Goal: Task Accomplishment & Management: Manage account settings

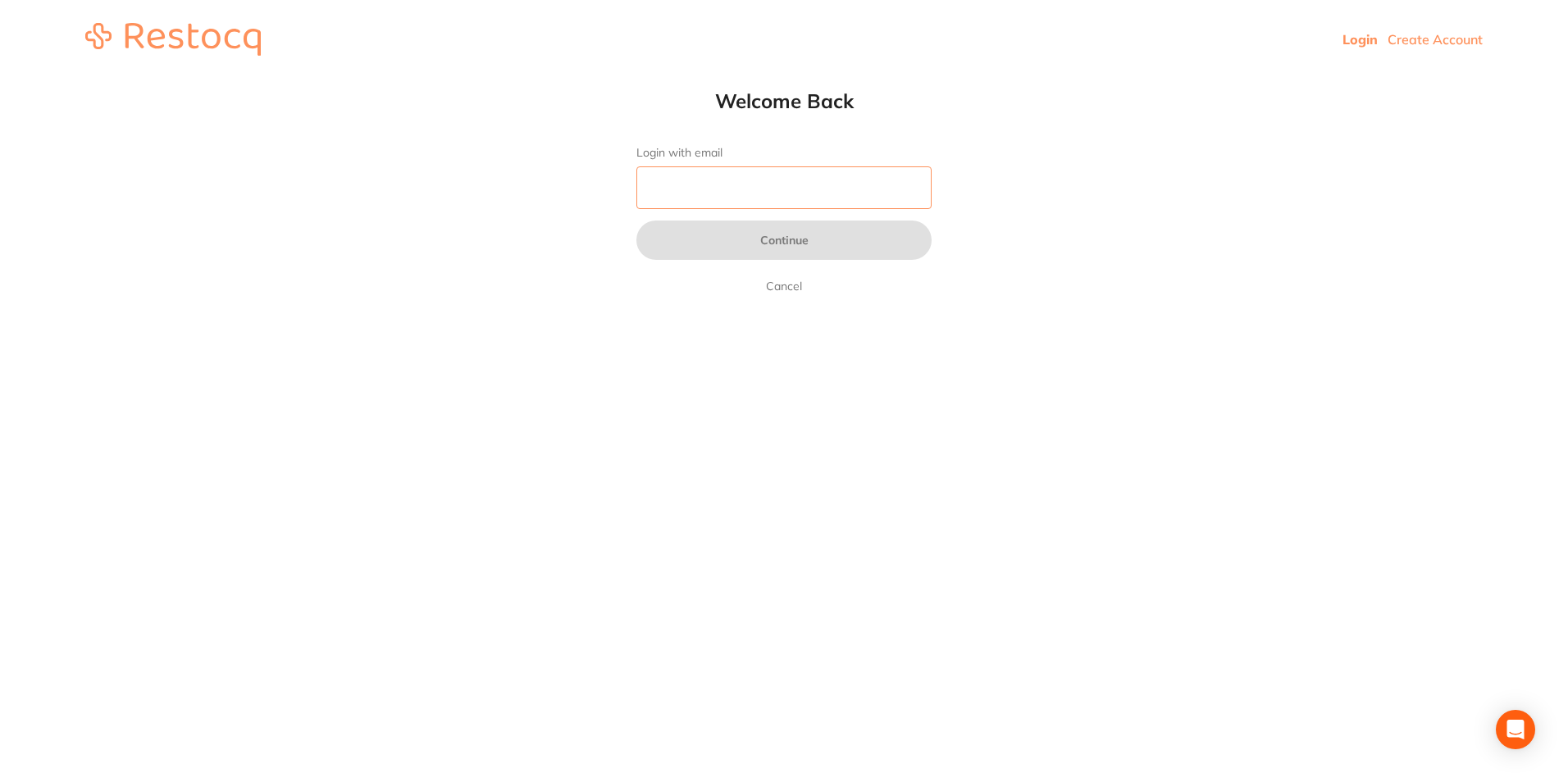
click at [738, 168] on input "Login with email" at bounding box center [784, 188] width 295 height 43
type input "[EMAIL_ADDRESS][DOMAIN_NAME]"
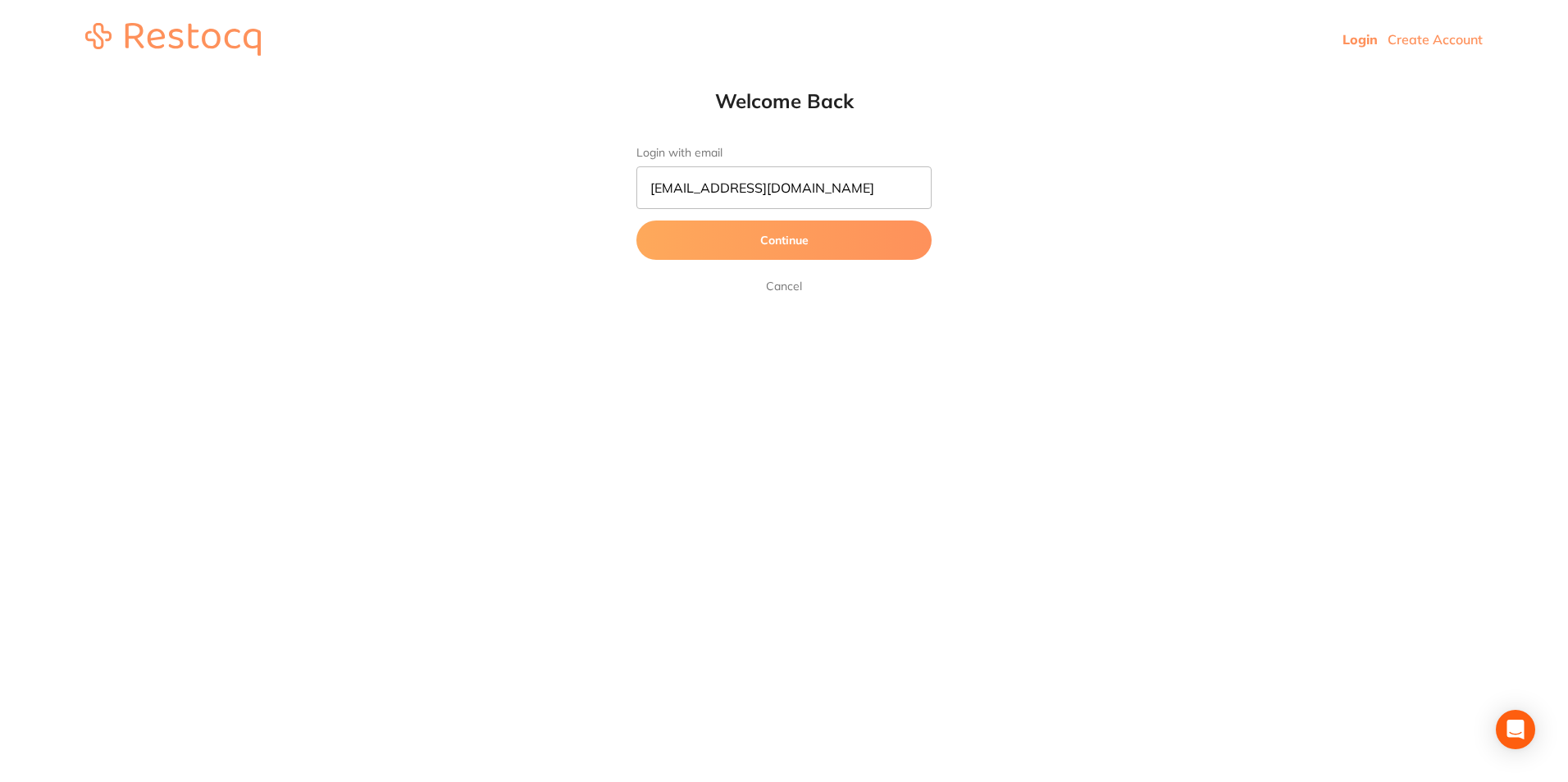
click at [715, 250] on button "Continue" at bounding box center [784, 240] width 295 height 39
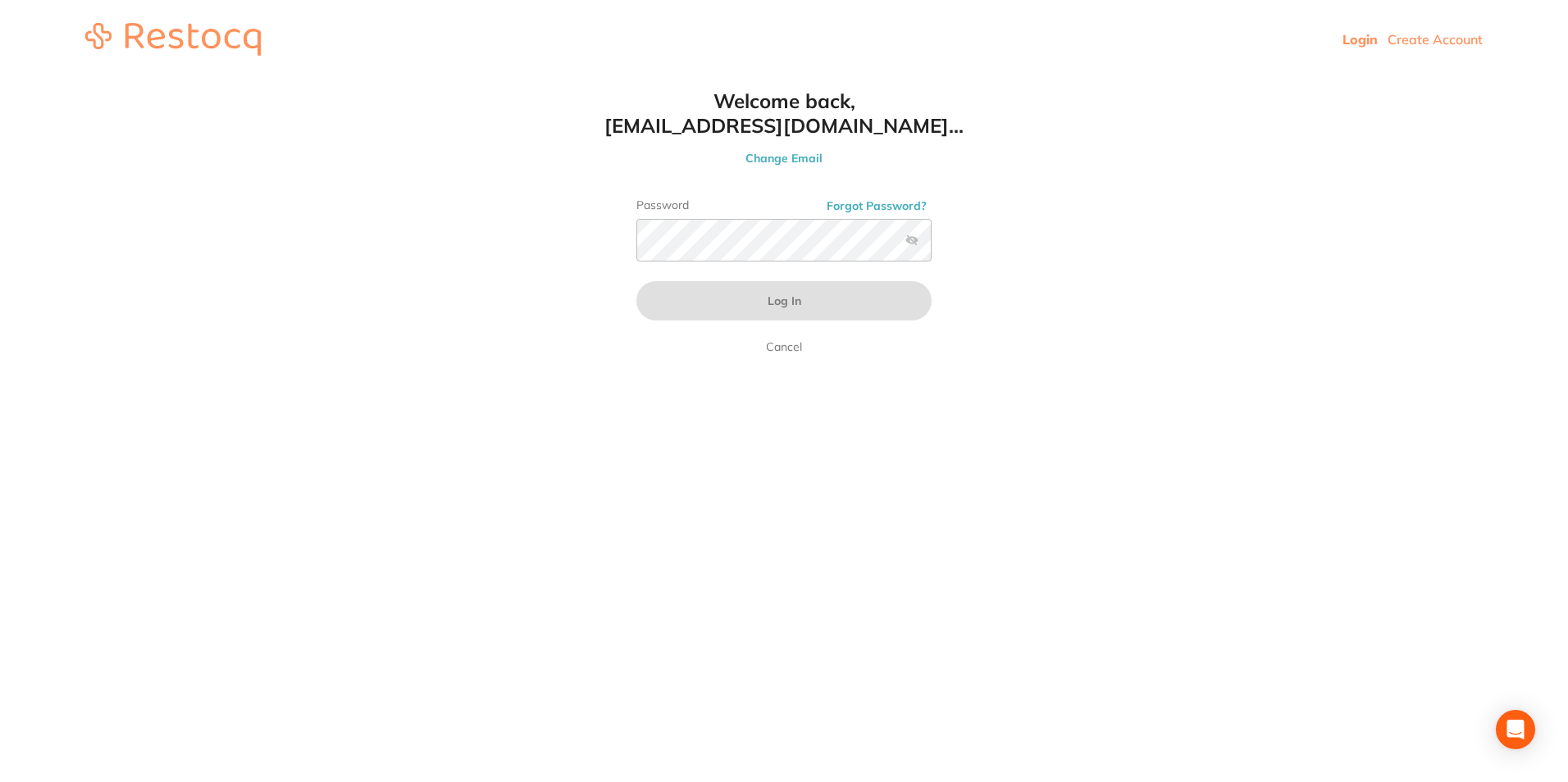
click at [908, 245] on label at bounding box center [911, 240] width 13 height 13
click at [931, 245] on input "checkbox" at bounding box center [931, 245] width 0 height 0
click at [637, 281] on button "Log In" at bounding box center [784, 300] width 295 height 39
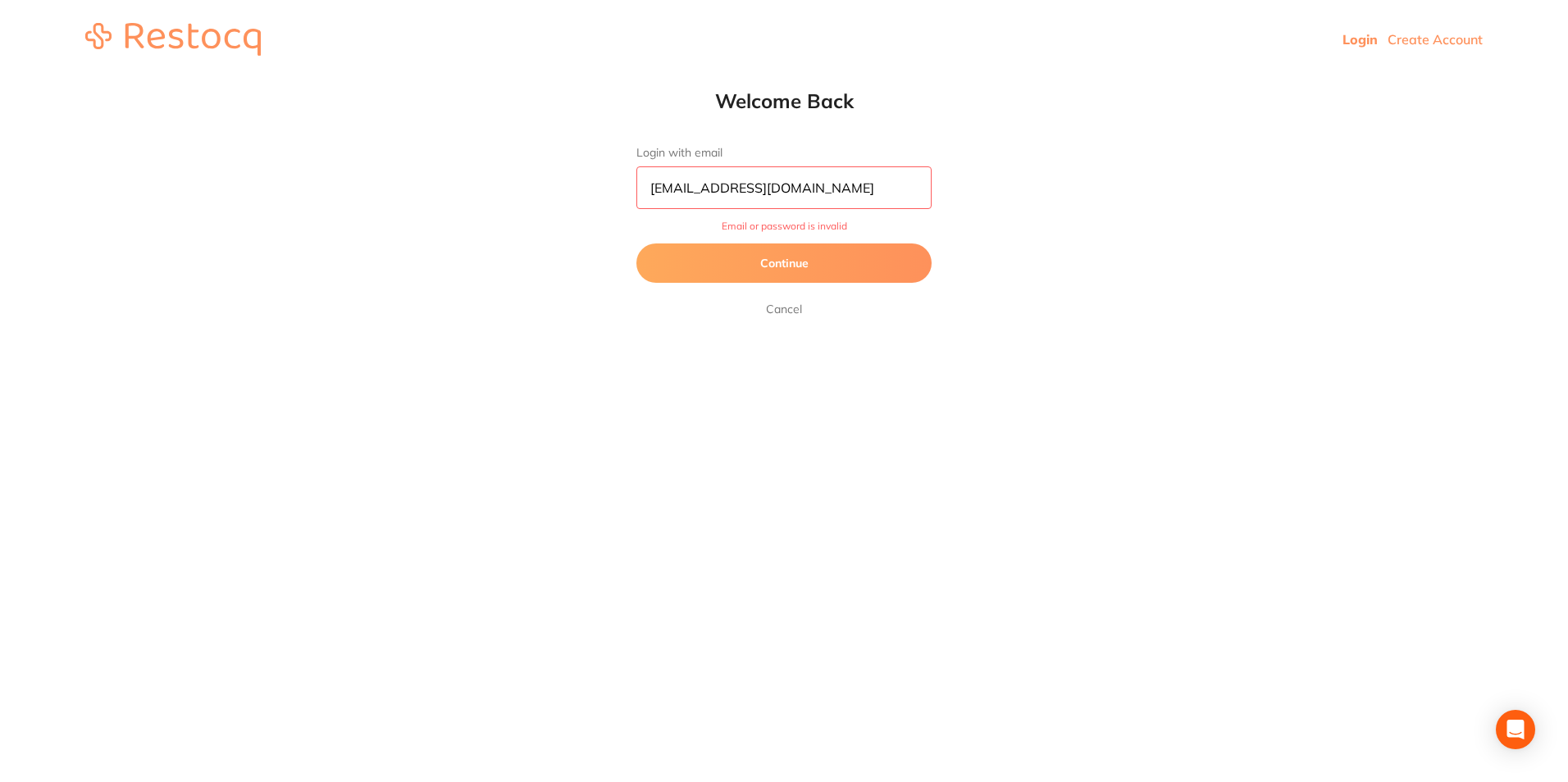
click at [810, 258] on button "Continue" at bounding box center [784, 263] width 295 height 39
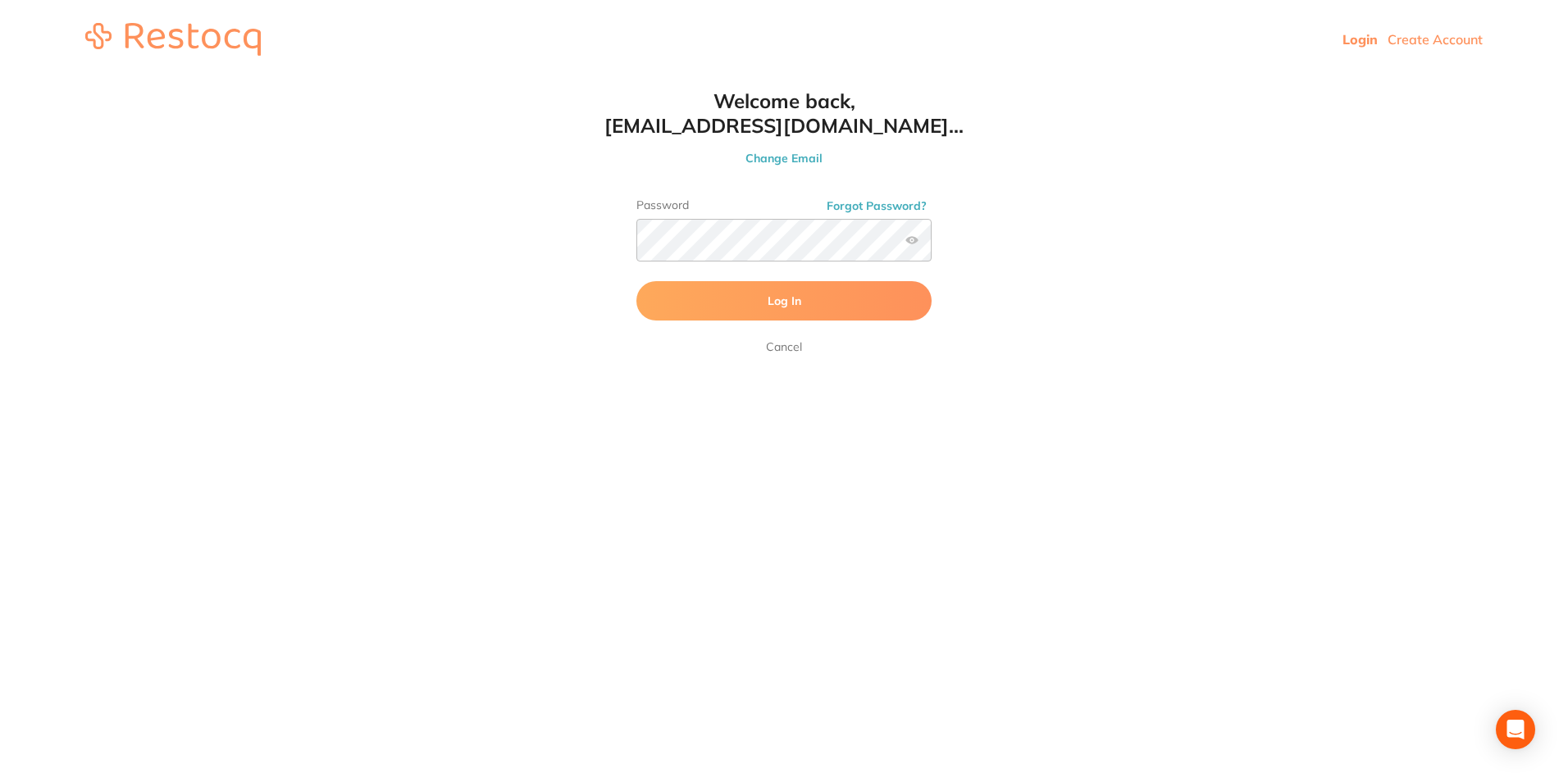
click at [688, 286] on button "Log In" at bounding box center [784, 300] width 295 height 39
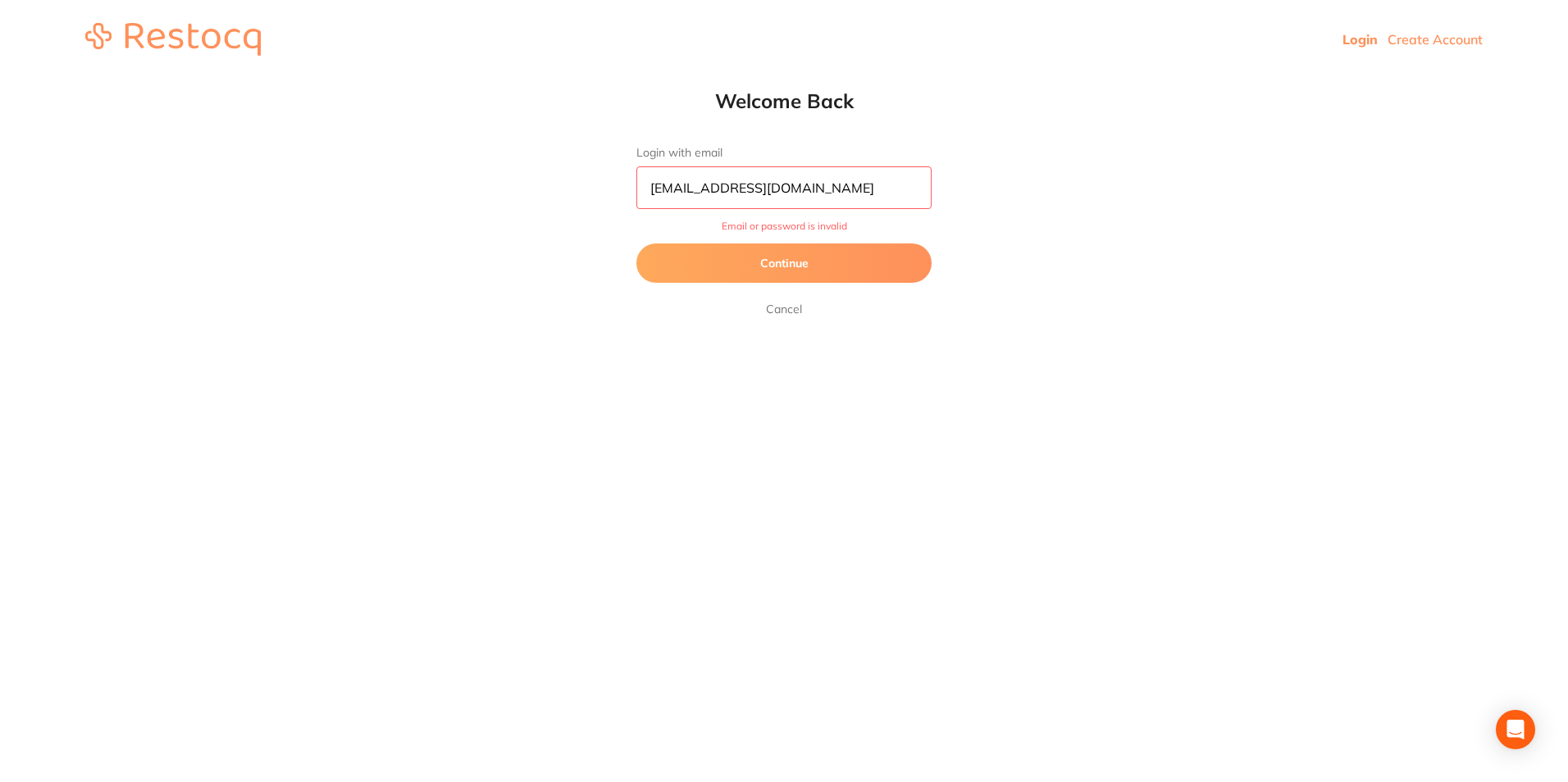
click at [747, 264] on button "Continue" at bounding box center [784, 263] width 295 height 39
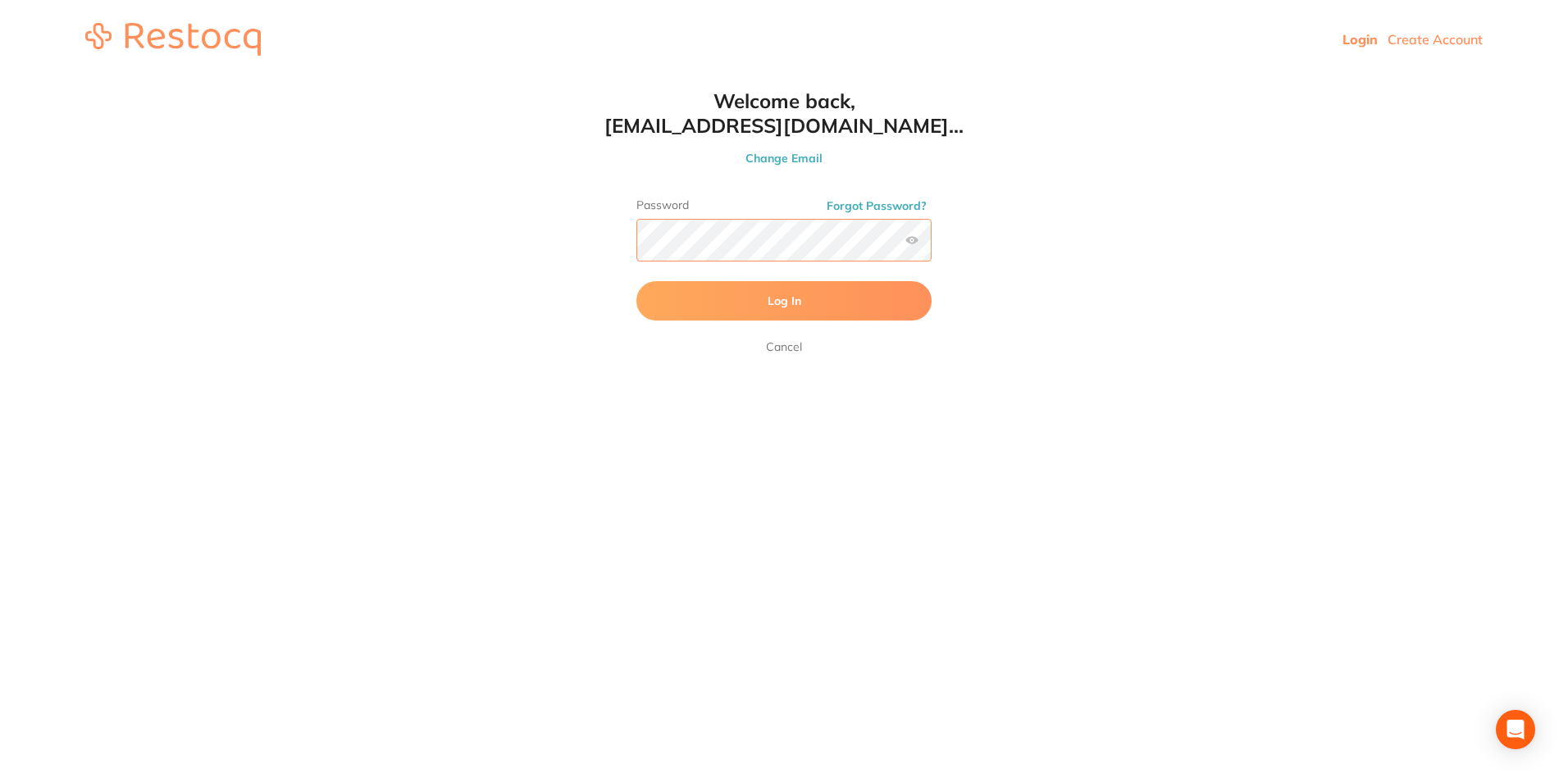
click at [637, 281] on button "Log In" at bounding box center [784, 300] width 295 height 39
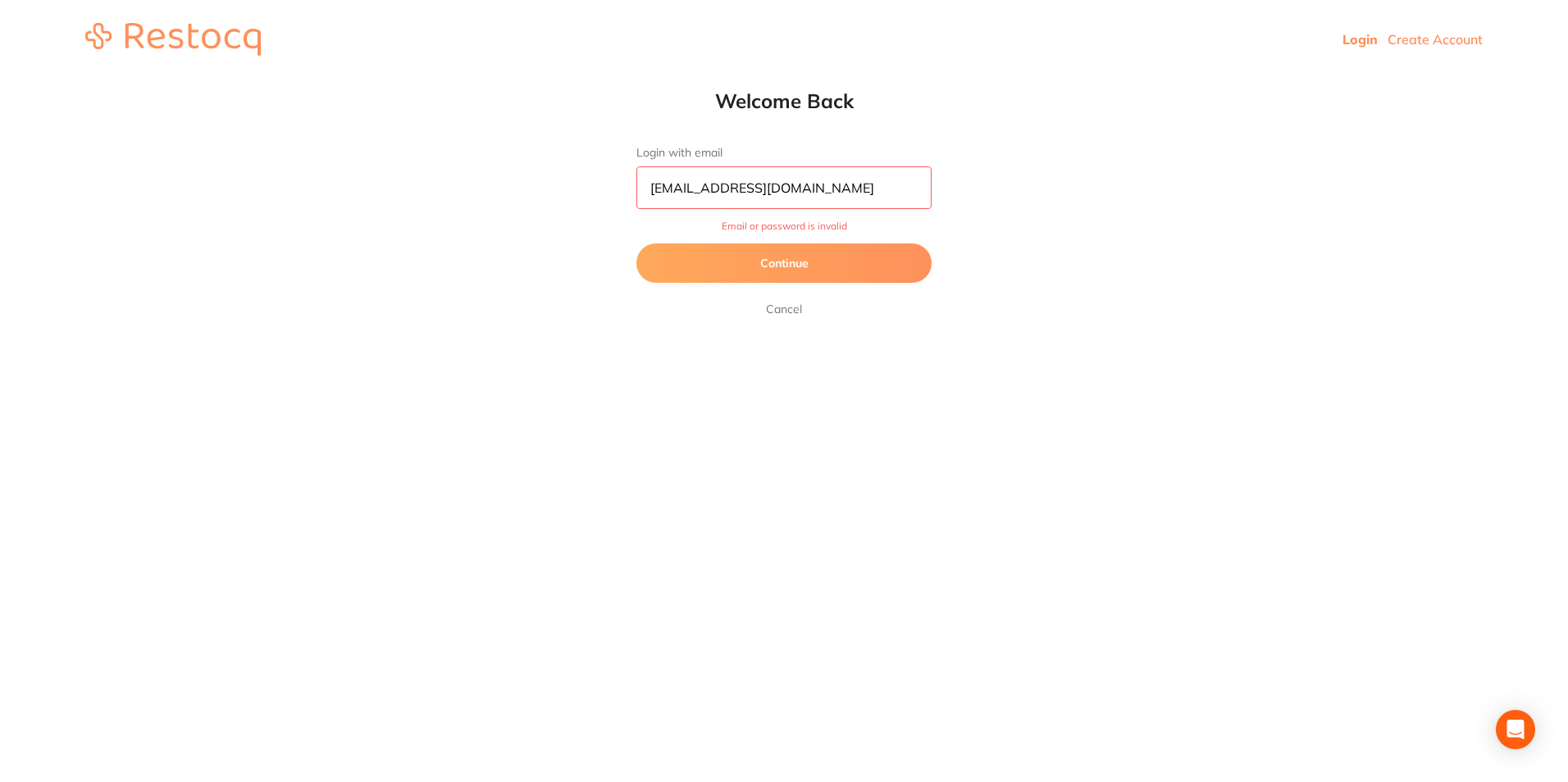
click at [728, 258] on button "Continue" at bounding box center [784, 263] width 295 height 39
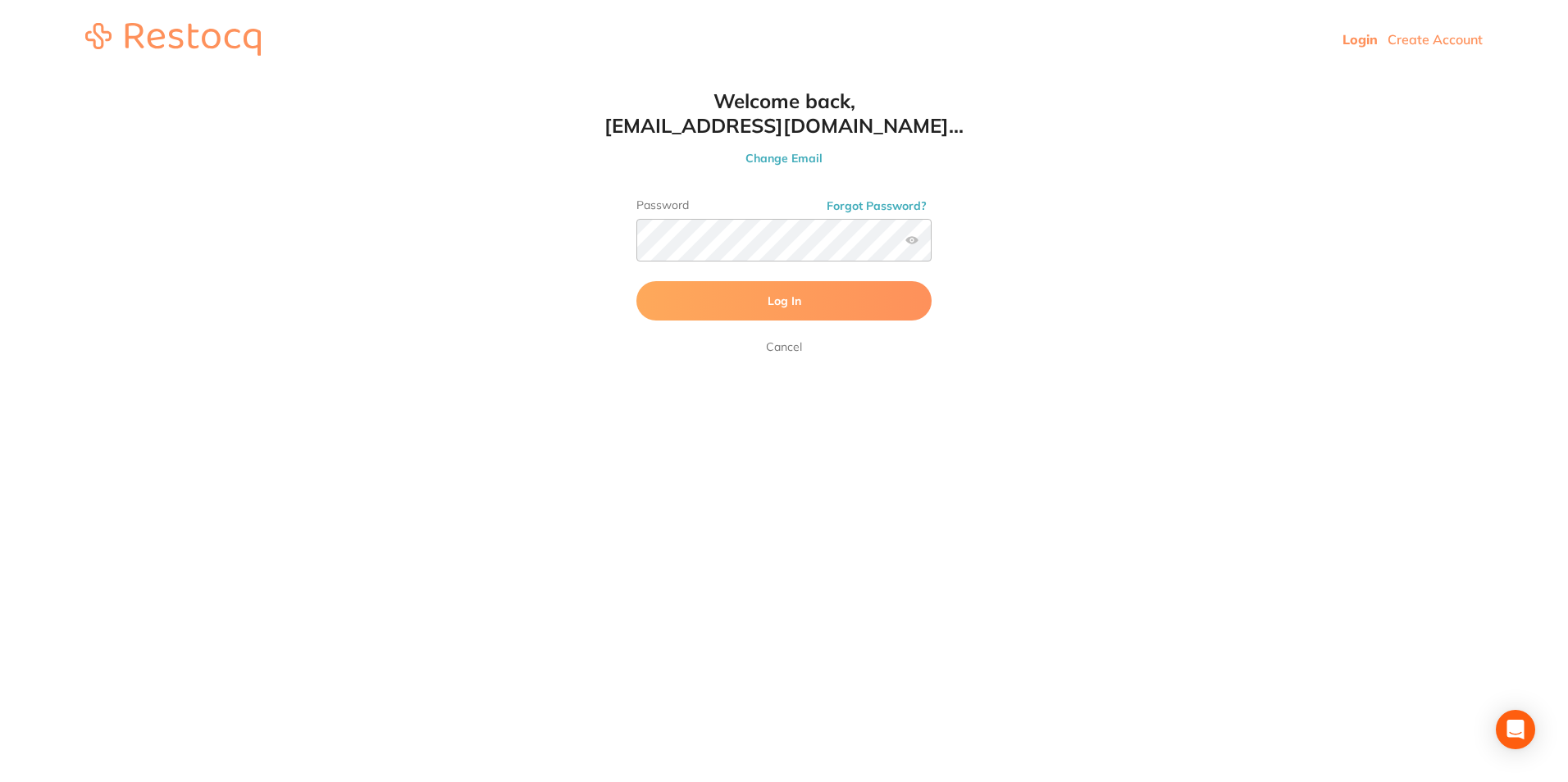
click at [683, 288] on button "Log In" at bounding box center [784, 300] width 295 height 39
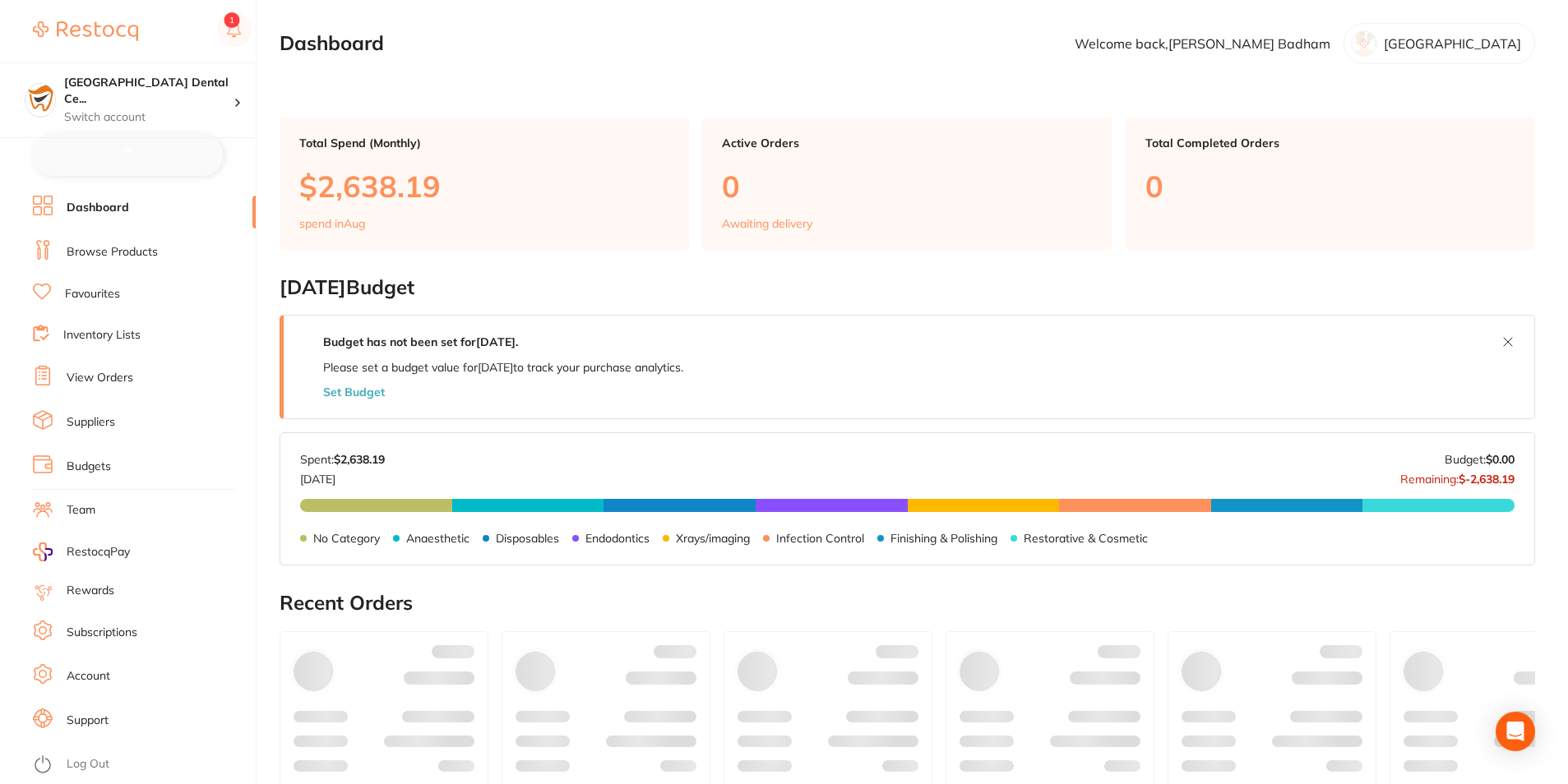
checkbox input "false"
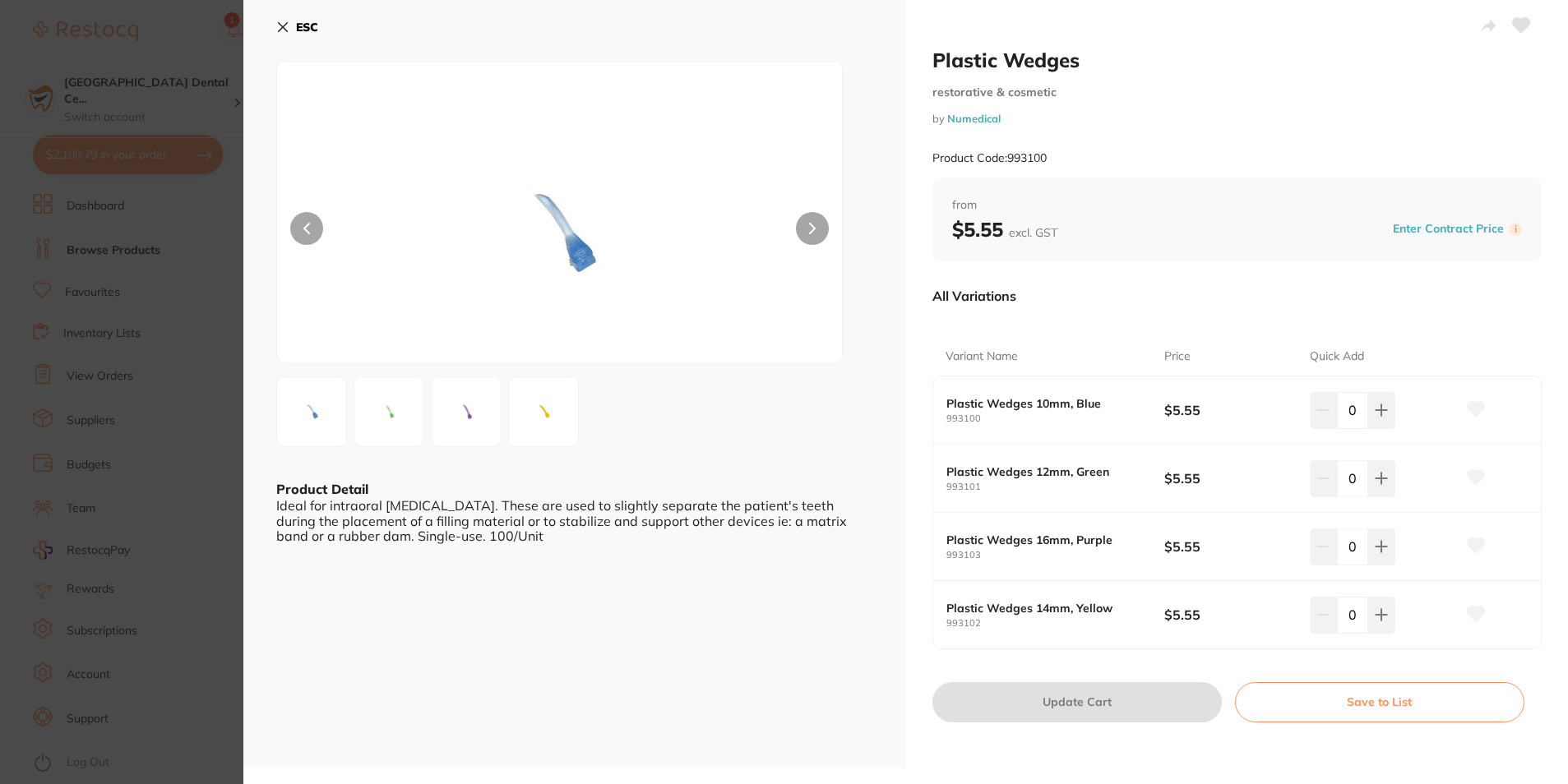
click at [315, 24] on div "ESC" at bounding box center [575, 36] width 597 height 48
click at [296, 32] on b "ESC" at bounding box center [307, 26] width 22 height 15
